Goal: Download file/media

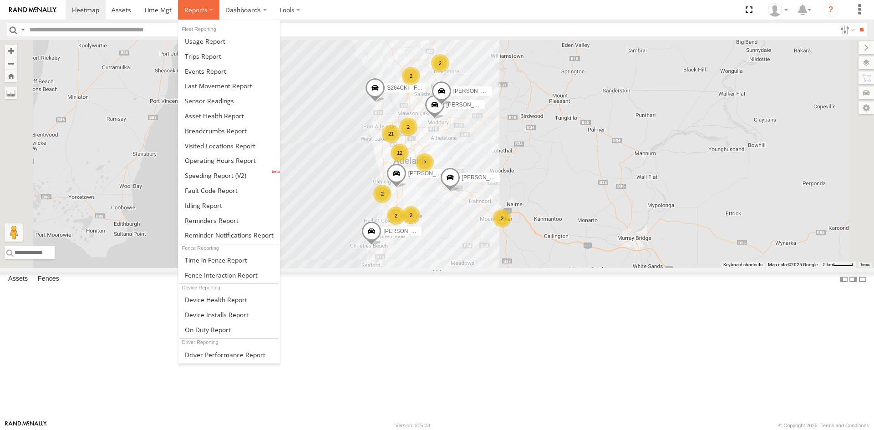
click at [192, 5] on label at bounding box center [198, 10] width 41 height 20
click at [214, 103] on span at bounding box center [209, 101] width 49 height 9
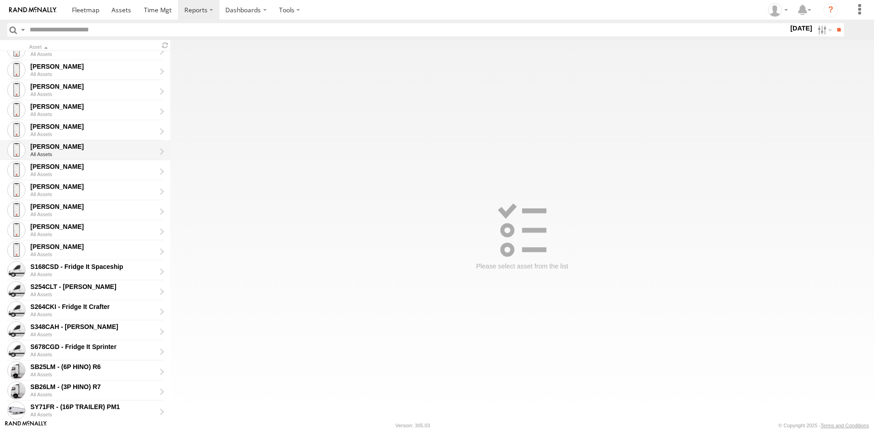
scroll to position [145, 0]
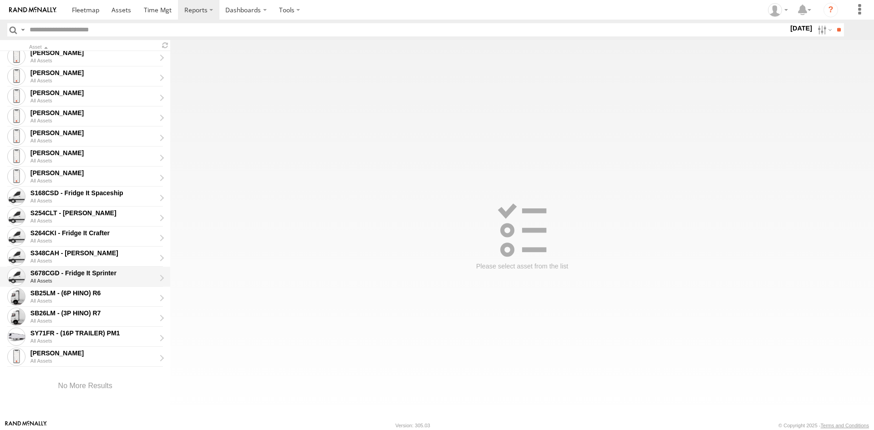
click at [91, 275] on div "S678CGD - Fridge It Sprinter" at bounding box center [93, 273] width 125 height 8
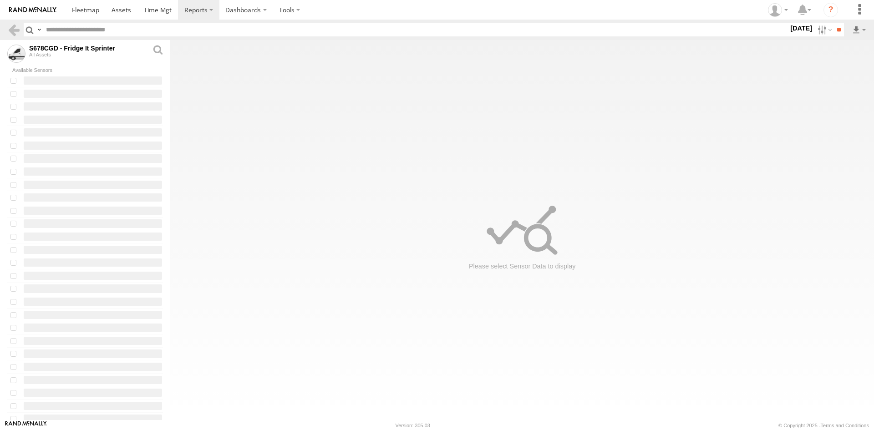
type input "**********"
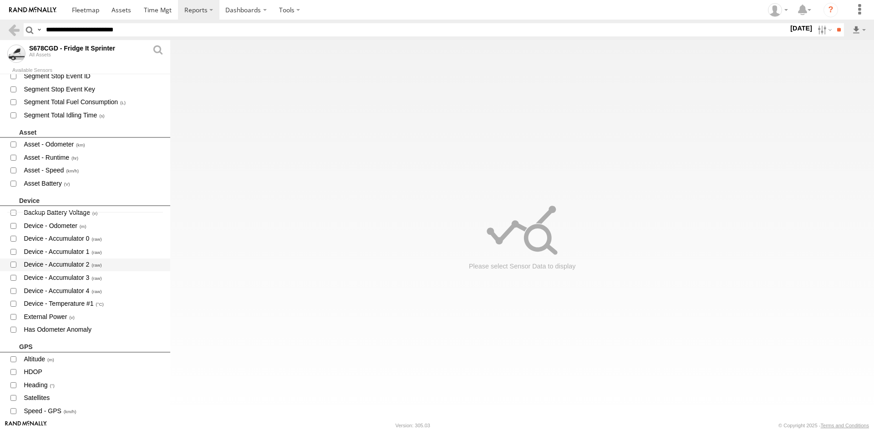
scroll to position [228, 0]
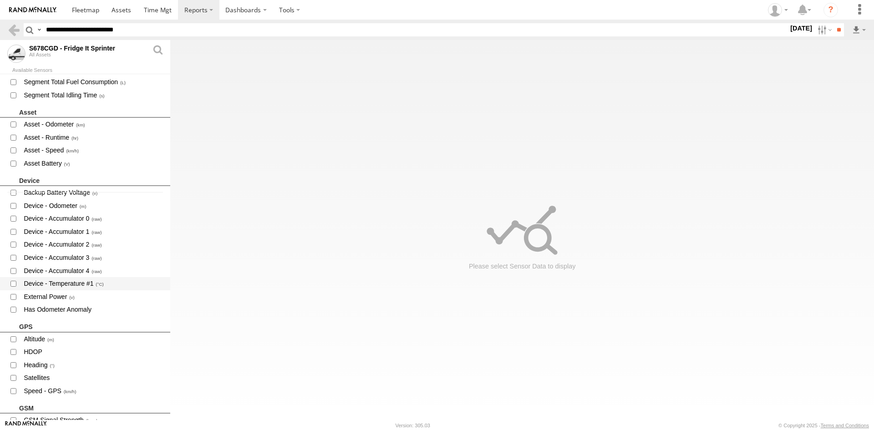
click at [91, 284] on span "Device - Temperature #1" at bounding box center [93, 283] width 141 height 11
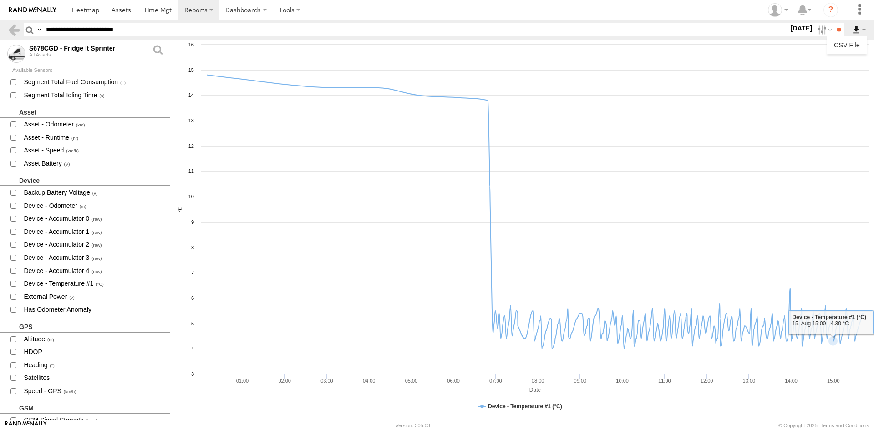
click at [865, 29] on label at bounding box center [859, 29] width 15 height 13
click at [853, 48] on link "CSV File" at bounding box center [847, 45] width 32 height 14
